Goal: Navigation & Orientation: Find specific page/section

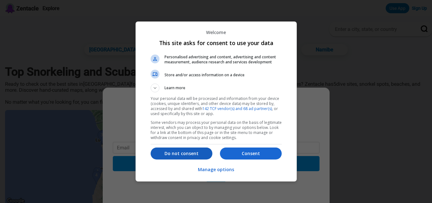
click at [185, 151] on p "Do not consent" at bounding box center [181, 153] width 62 height 6
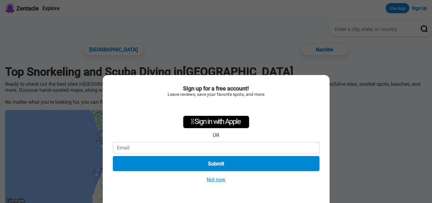
click at [210, 179] on button "Not now" at bounding box center [216, 179] width 22 height 7
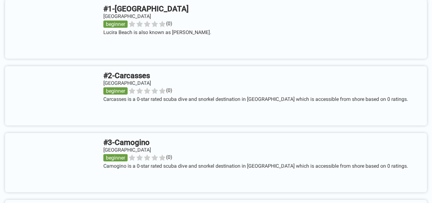
scroll to position [270, 0]
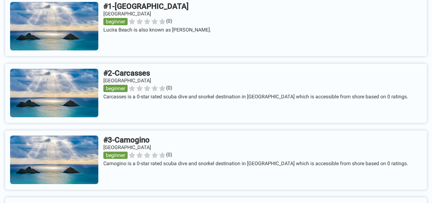
click at [210, 179] on link at bounding box center [215, 159] width 421 height 59
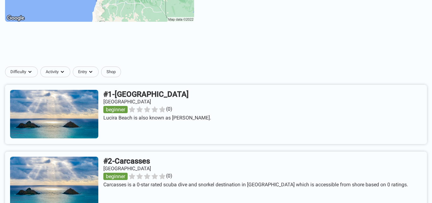
scroll to position [183, 0]
click at [163, 100] on link at bounding box center [215, 113] width 421 height 59
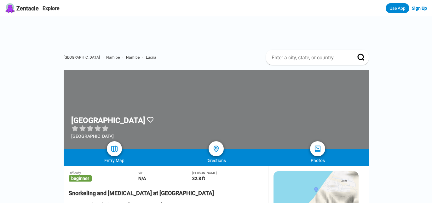
scroll to position [183, 0]
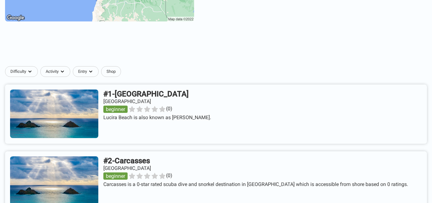
click at [150, 165] on link at bounding box center [215, 180] width 421 height 59
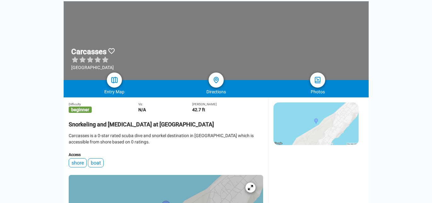
scroll to position [2, 0]
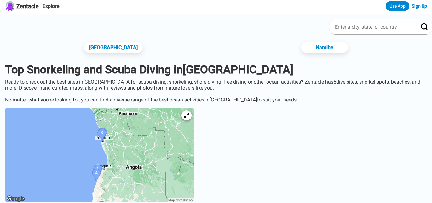
scroll to position [183, 0]
